Goal: Task Accomplishment & Management: Use online tool/utility

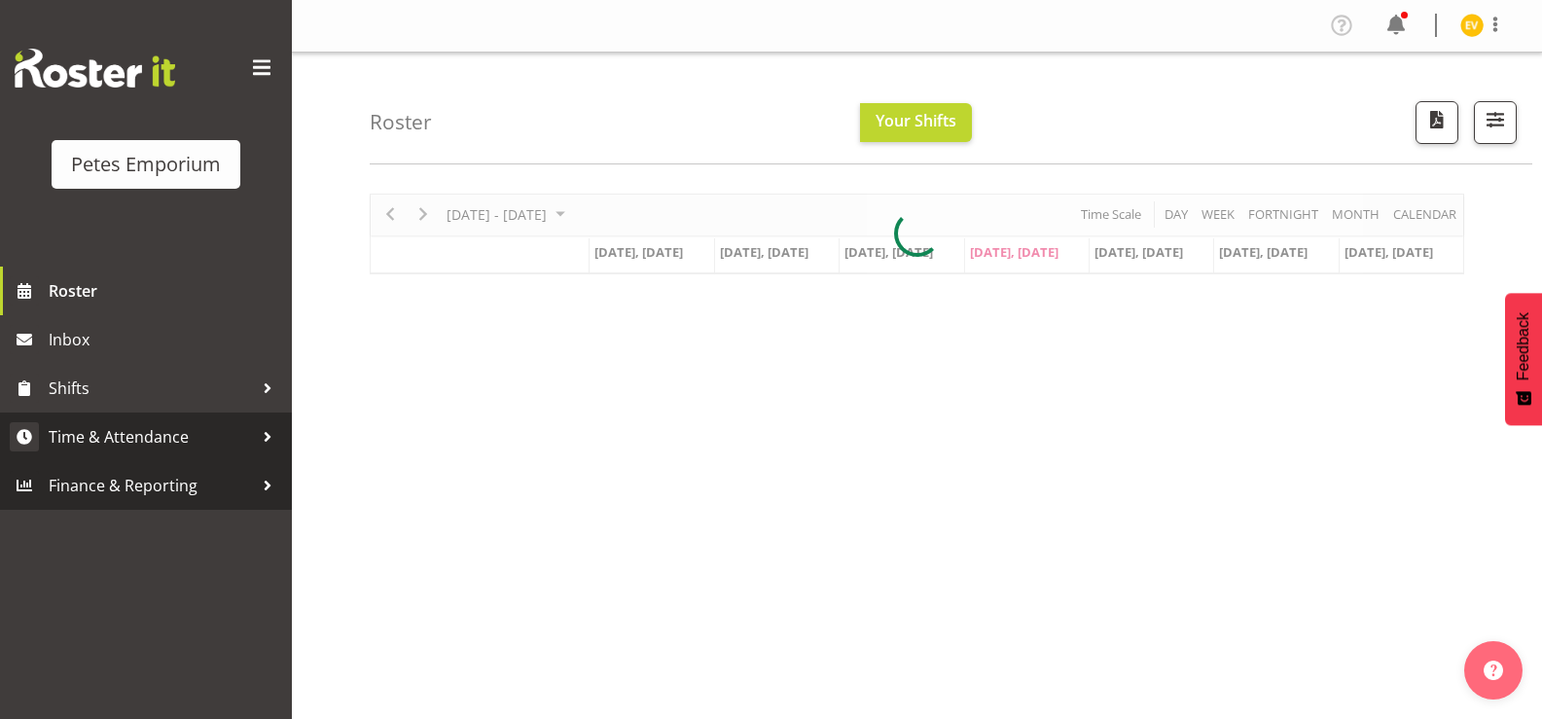
click at [125, 459] on link "Time & Attendance" at bounding box center [146, 436] width 292 height 49
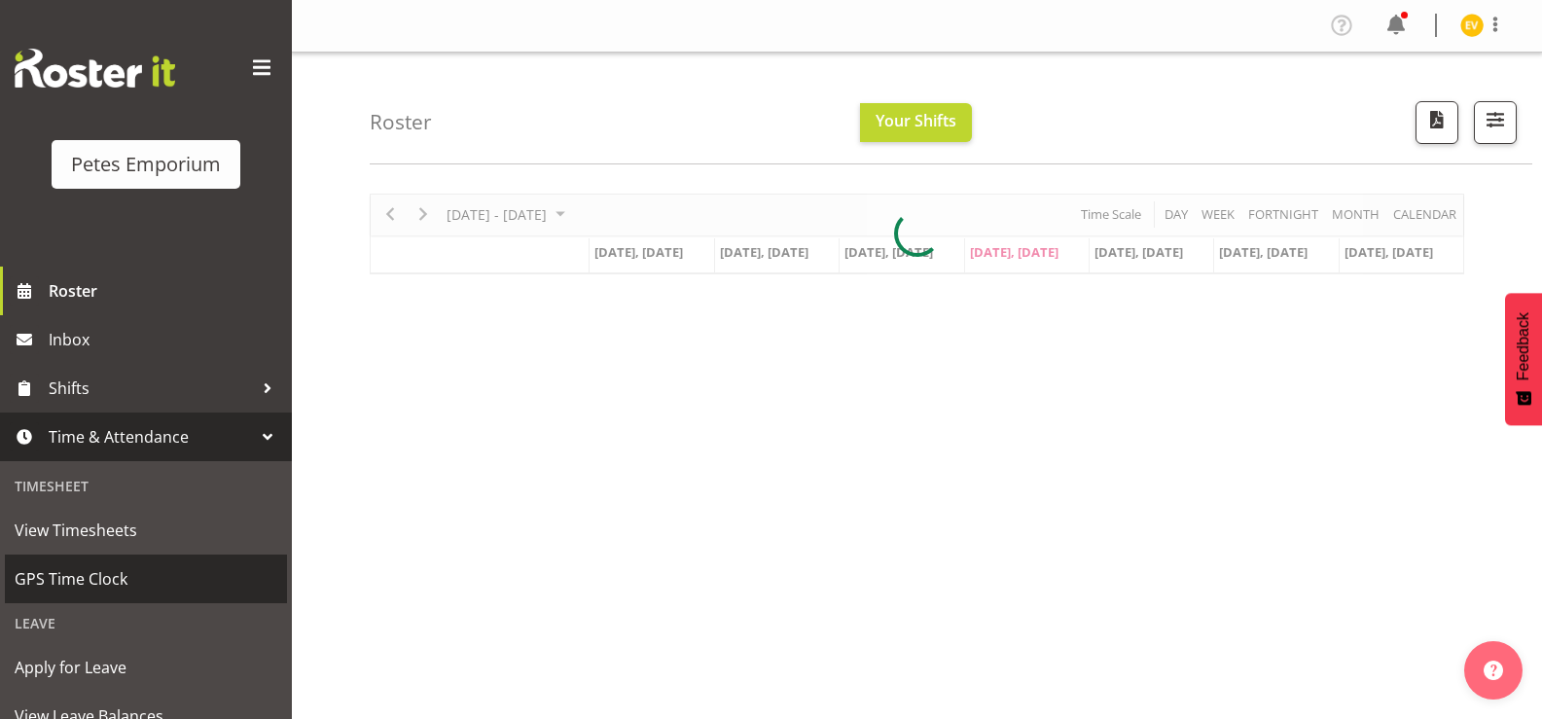
click at [147, 572] on span "GPS Time Clock" at bounding box center [146, 578] width 263 height 29
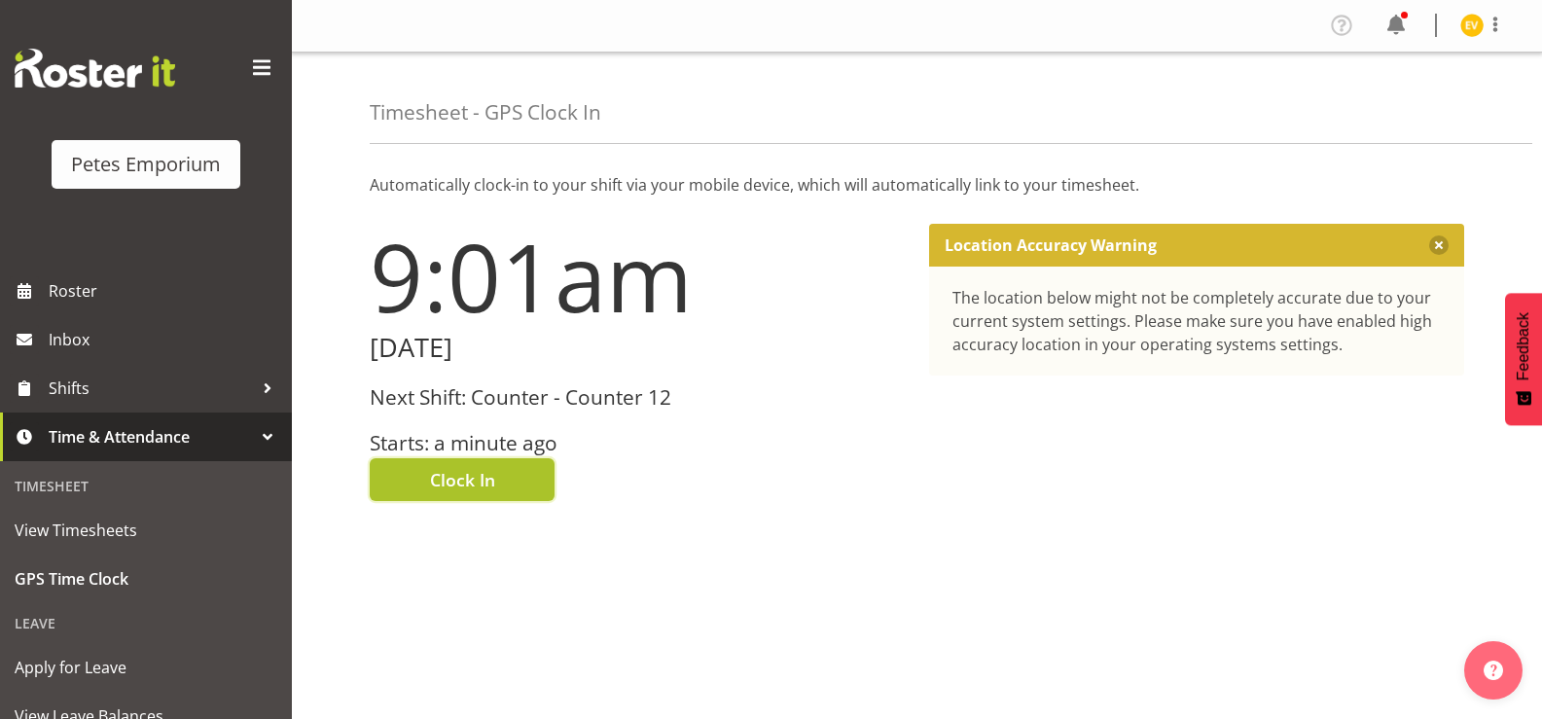
click at [517, 471] on button "Clock In" at bounding box center [462, 479] width 185 height 43
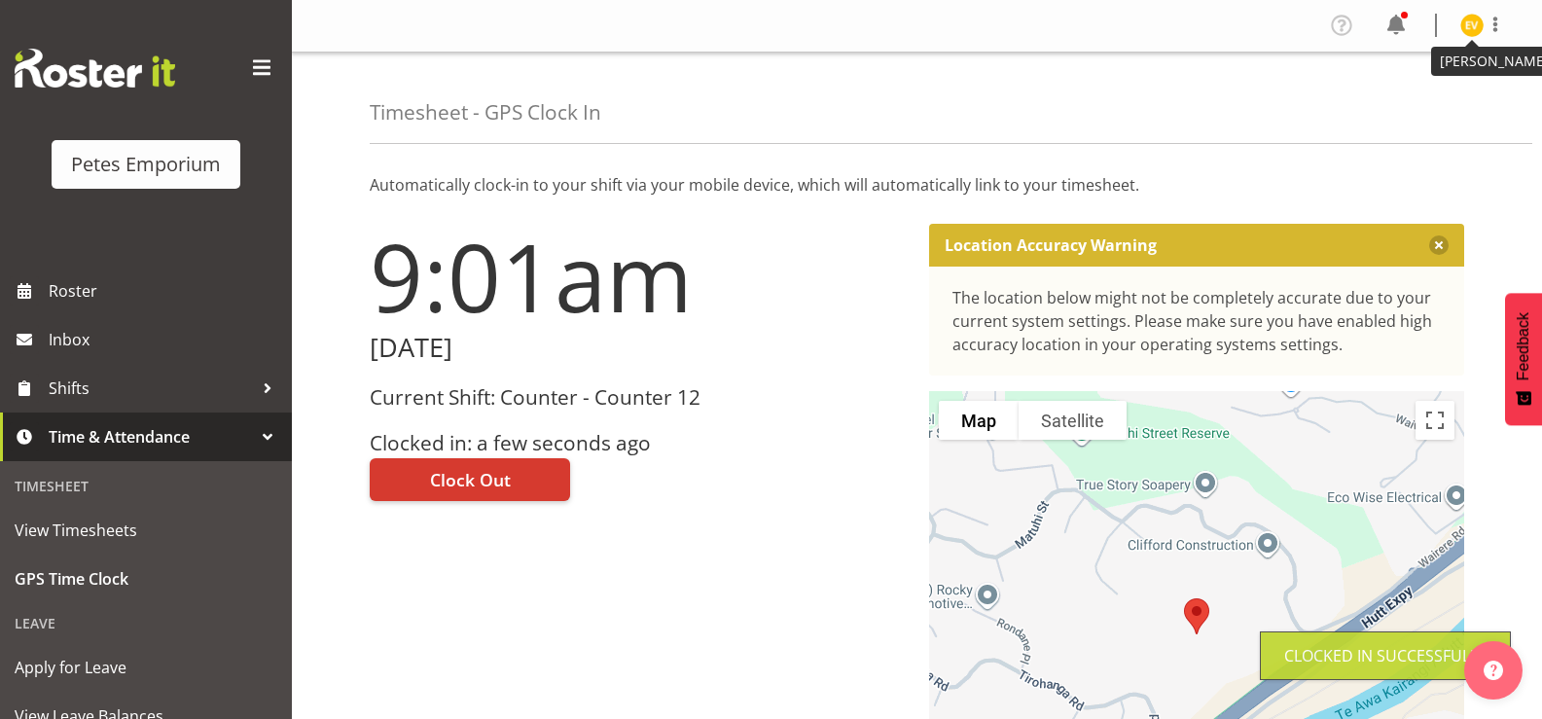
click at [1474, 30] on img at bounding box center [1471, 25] width 23 height 23
click at [1470, 105] on link "Log Out" at bounding box center [1413, 102] width 187 height 35
